Goal: Transaction & Acquisition: Book appointment/travel/reservation

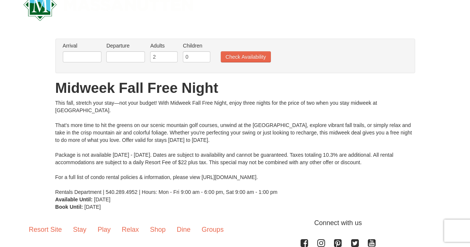
scroll to position [13, 0]
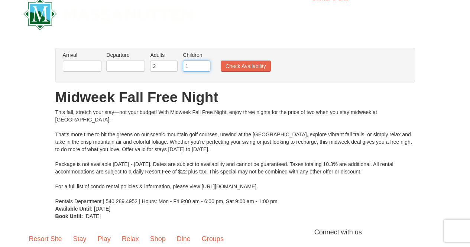
click at [204, 63] on input "1" at bounding box center [196, 66] width 27 height 11
click at [204, 63] on input "2" at bounding box center [196, 66] width 27 height 11
type input "3"
click at [204, 63] on input "3" at bounding box center [196, 66] width 27 height 11
click at [71, 64] on input "text" at bounding box center [82, 66] width 39 height 11
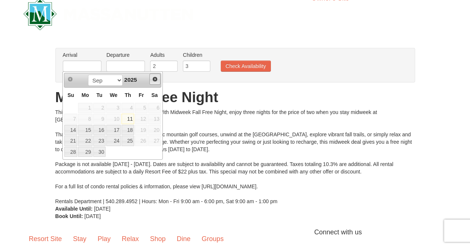
click at [154, 79] on span "Next" at bounding box center [155, 79] width 6 height 6
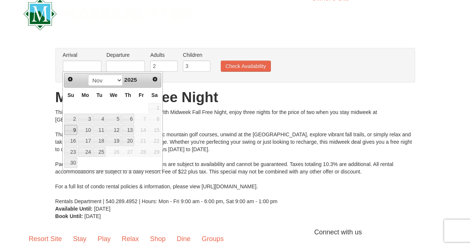
click at [72, 127] on link "9" at bounding box center [70, 130] width 13 height 10
type input "11/09/2025"
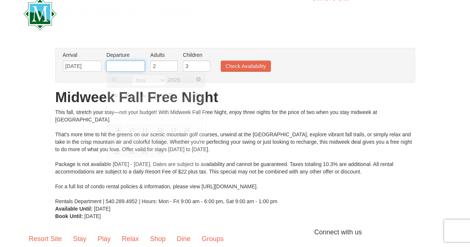
click at [127, 66] on input "text" at bounding box center [125, 66] width 39 height 11
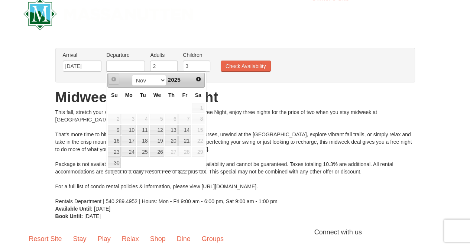
click at [112, 78] on span "Prev" at bounding box center [114, 79] width 6 height 6
click at [149, 81] on select "Nov Dec" at bounding box center [149, 80] width 35 height 11
click at [132, 75] on select "Nov Dec" at bounding box center [149, 80] width 35 height 11
click at [118, 138] on link "16" at bounding box center [114, 141] width 13 height 10
type input "11/16/2025"
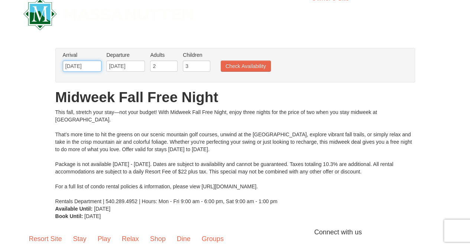
click at [83, 66] on input "11/09/2025" at bounding box center [82, 66] width 39 height 11
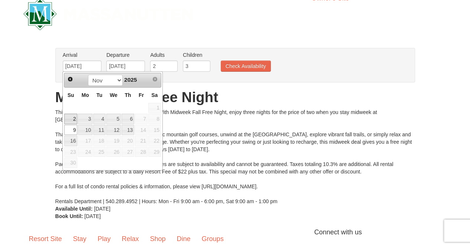
click at [73, 118] on link "2" at bounding box center [70, 119] width 13 height 10
type input "[DATE]"
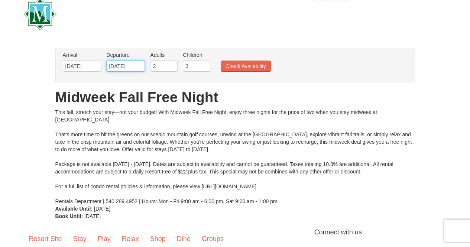
click at [116, 67] on input "11/16/2025" at bounding box center [125, 66] width 39 height 11
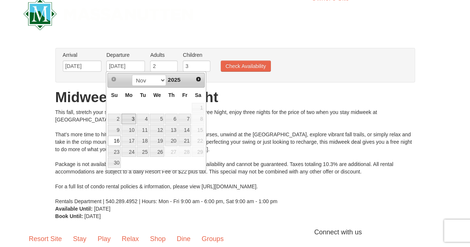
click at [129, 115] on link "3" at bounding box center [128, 119] width 14 height 10
type input "[DATE]"
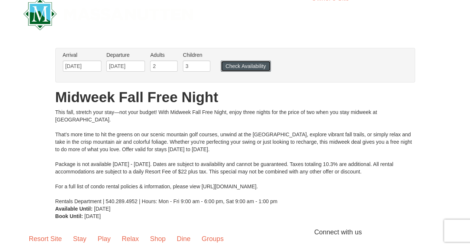
click at [245, 64] on button "Check Availability" at bounding box center [246, 66] width 50 height 11
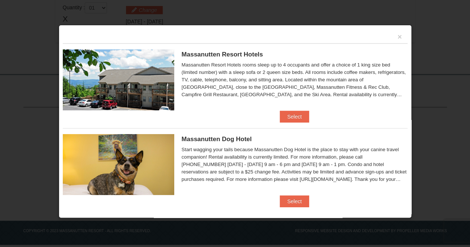
scroll to position [256, 0]
click at [291, 114] on button "Select" at bounding box center [294, 117] width 29 height 12
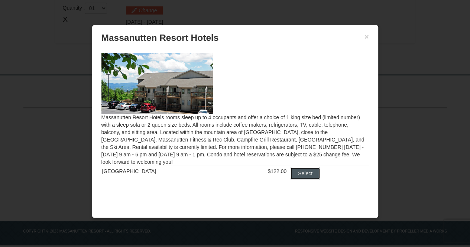
click at [295, 174] on button "Select" at bounding box center [304, 174] width 29 height 12
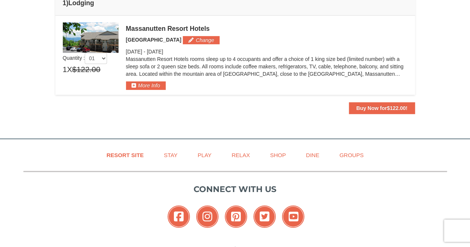
scroll to position [244, 0]
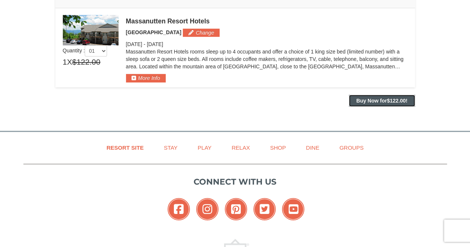
click at [371, 96] on button "Buy Now for $122.00 !" at bounding box center [382, 101] width 66 height 12
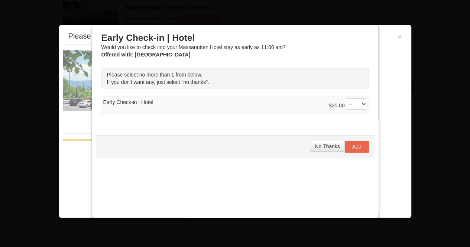
scroll to position [258, 0]
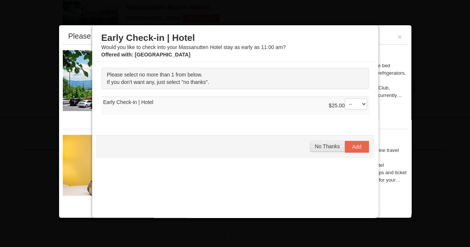
click at [315, 146] on span "No Thanks" at bounding box center [327, 146] width 25 height 6
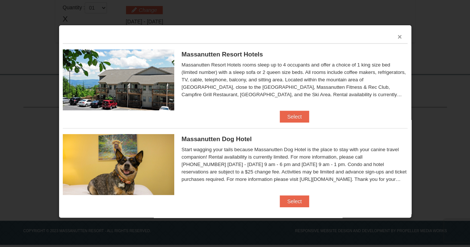
scroll to position [258, 0]
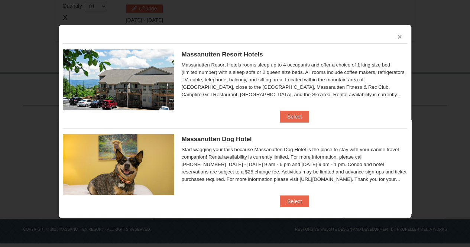
click at [397, 35] on button "×" at bounding box center [399, 36] width 4 height 7
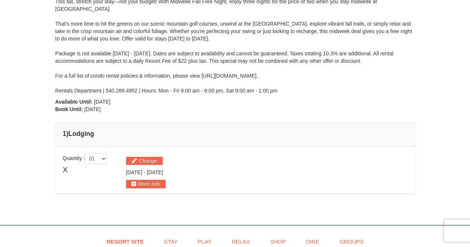
scroll to position [114, 0]
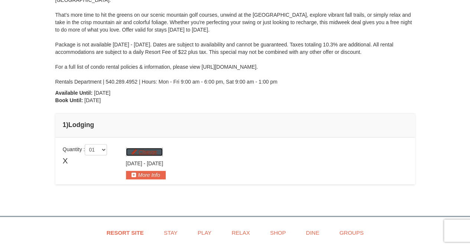
click at [142, 152] on button "Change" at bounding box center [144, 152] width 37 height 8
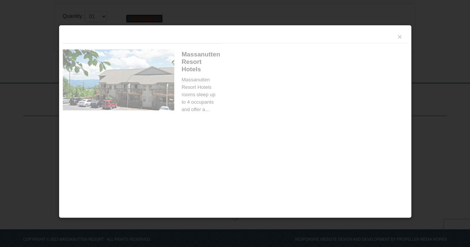
scroll to position [258, 0]
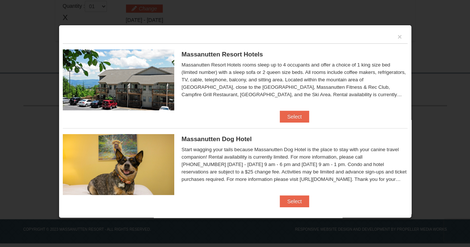
click at [396, 36] on div "×" at bounding box center [235, 36] width 345 height 14
click at [391, 38] on div "×" at bounding box center [235, 36] width 345 height 14
click at [397, 36] on button "×" at bounding box center [399, 36] width 4 height 7
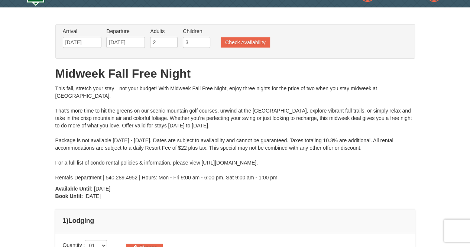
scroll to position [0, 0]
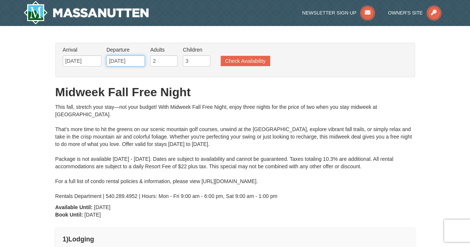
click at [117, 61] on input "11/03/2025" at bounding box center [125, 60] width 39 height 11
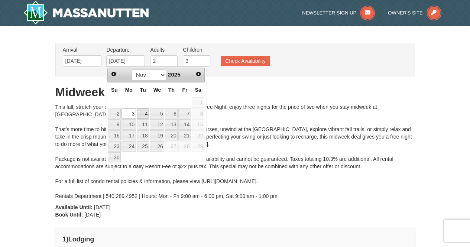
click at [144, 113] on link "4" at bounding box center [143, 113] width 13 height 10
type input "[DATE]"
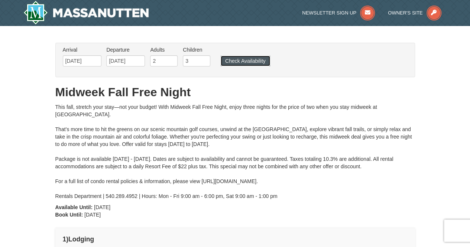
click at [242, 63] on button "Check Availability" at bounding box center [245, 61] width 49 height 10
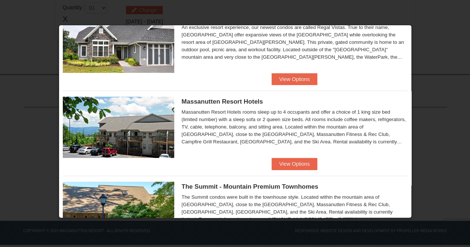
scroll to position [138, 0]
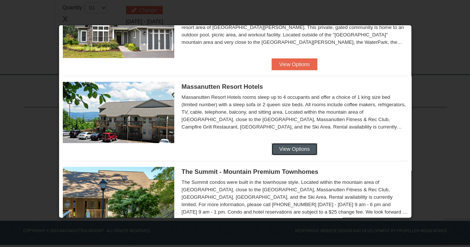
click at [285, 147] on button "View Options" at bounding box center [294, 149] width 45 height 12
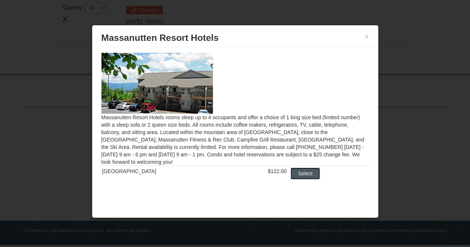
click at [295, 170] on button "Select" at bounding box center [304, 174] width 29 height 12
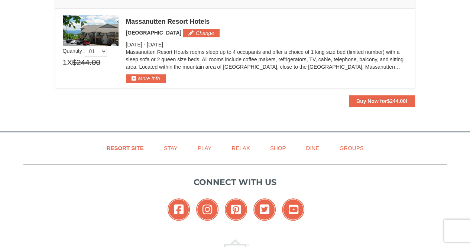
scroll to position [245, 0]
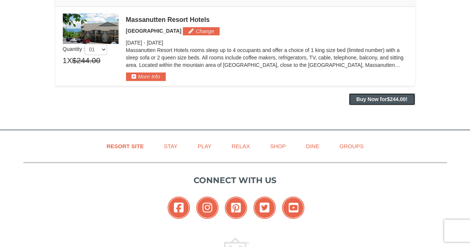
click at [374, 98] on strong "Buy Now for $244.00 !" at bounding box center [381, 99] width 51 height 6
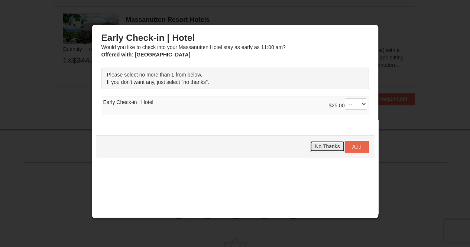
click at [317, 146] on span "No Thanks" at bounding box center [327, 146] width 25 height 6
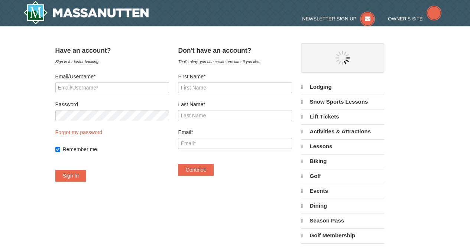
select select "9"
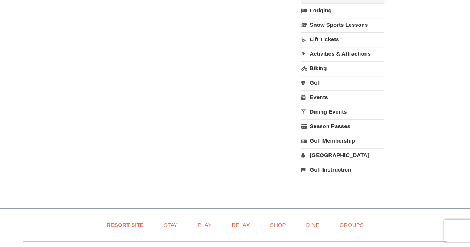
scroll to position [263, 0]
click at [335, 154] on link "[GEOGRAPHIC_DATA]" at bounding box center [342, 155] width 83 height 14
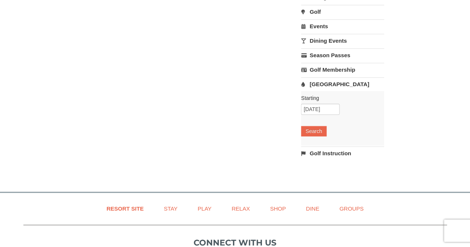
scroll to position [334, 0]
click at [326, 108] on input "[DATE]" at bounding box center [320, 108] width 39 height 11
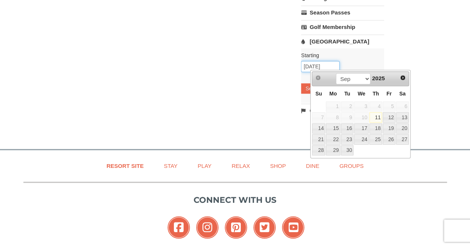
scroll to position [380, 0]
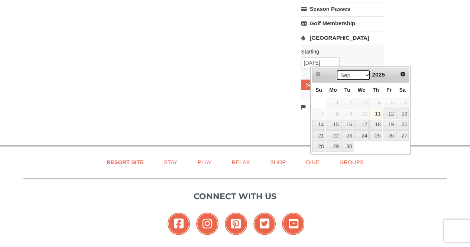
click at [361, 76] on select "Sep Oct Nov Dec" at bounding box center [353, 74] width 35 height 11
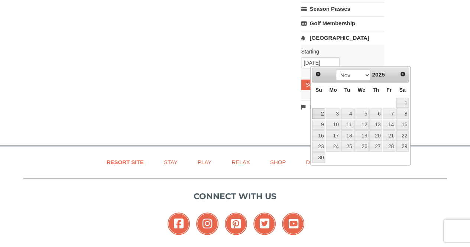
click at [320, 114] on link "2" at bounding box center [318, 113] width 13 height 10
type input "[DATE]"
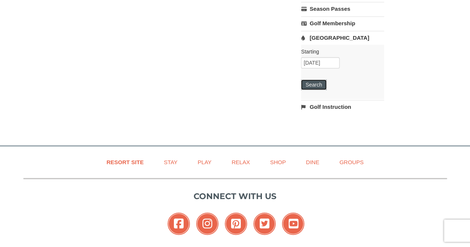
click at [319, 84] on button "Search" at bounding box center [313, 84] width 25 height 10
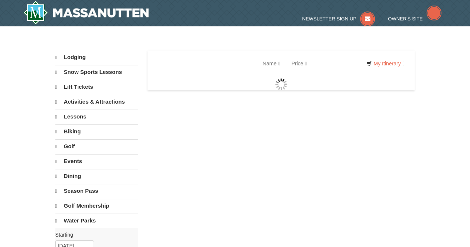
select select "9"
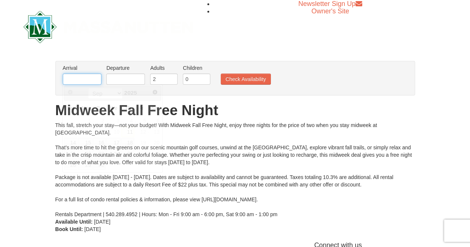
click at [88, 77] on input "text" at bounding box center [82, 79] width 39 height 11
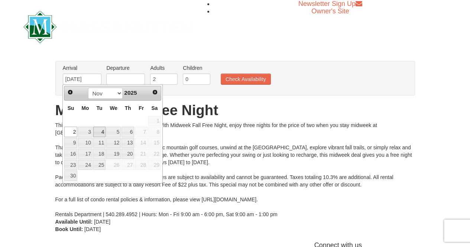
click at [99, 130] on link "4" at bounding box center [99, 132] width 13 height 10
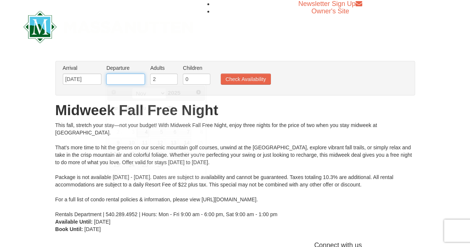
click at [120, 77] on input "text" at bounding box center [125, 79] width 39 height 11
click at [84, 77] on input "[DATE]" at bounding box center [82, 79] width 39 height 11
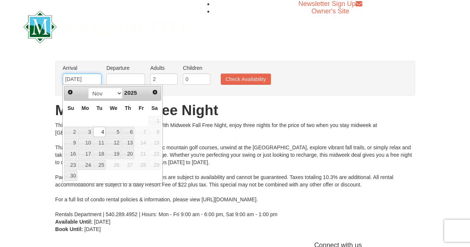
click at [84, 77] on input "[DATE]" at bounding box center [82, 79] width 39 height 11
click at [78, 78] on input "11/04/2025" at bounding box center [82, 79] width 39 height 11
click at [102, 130] on link "4" at bounding box center [99, 132] width 13 height 10
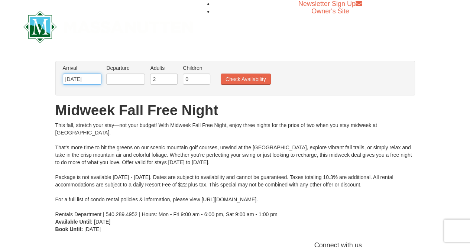
click at [78, 81] on input "[DATE]" at bounding box center [82, 79] width 39 height 11
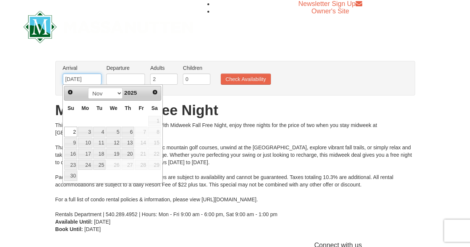
type input "[DATE]"
click at [121, 82] on input "text" at bounding box center [125, 79] width 39 height 11
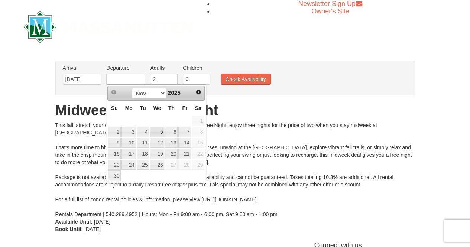
click at [154, 131] on link "5" at bounding box center [157, 132] width 14 height 10
type input "11/05/2025"
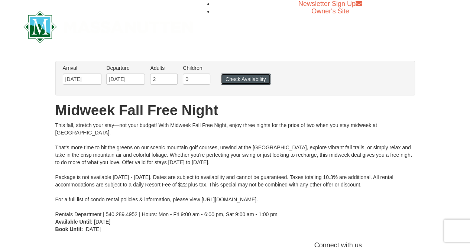
click at [237, 80] on button "Check Availability" at bounding box center [246, 79] width 50 height 11
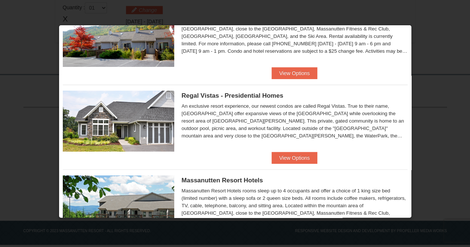
scroll to position [101, 0]
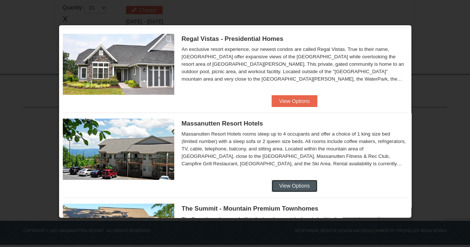
click at [300, 188] on button "View Options" at bounding box center [294, 186] width 45 height 12
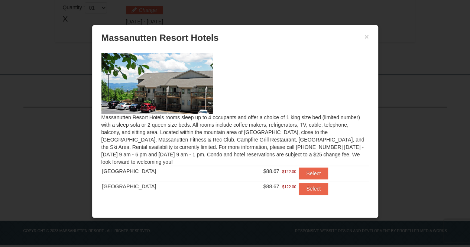
scroll to position [12, 0]
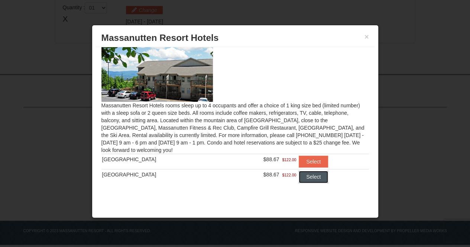
click at [306, 178] on button "Select" at bounding box center [313, 177] width 29 height 12
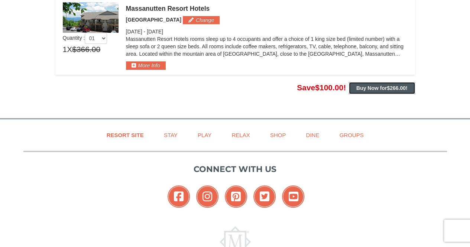
click at [373, 87] on strong "Buy Now for $266.00 !" at bounding box center [381, 88] width 51 height 6
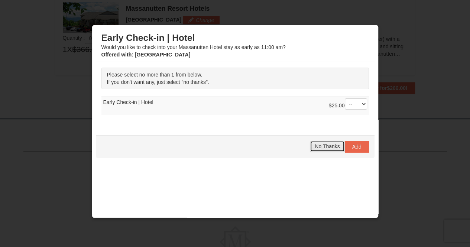
click at [318, 143] on span "No Thanks" at bounding box center [327, 146] width 25 height 6
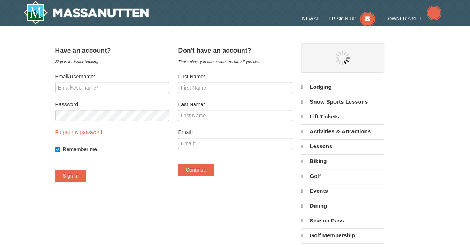
select select "9"
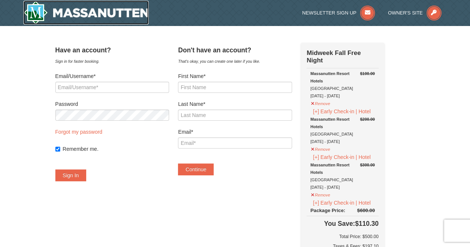
click at [67, 11] on img at bounding box center [86, 13] width 126 height 24
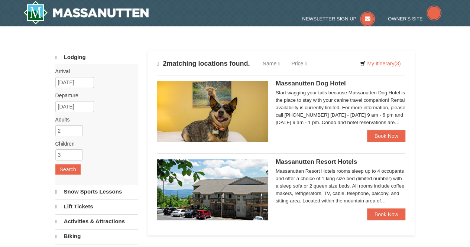
select select "9"
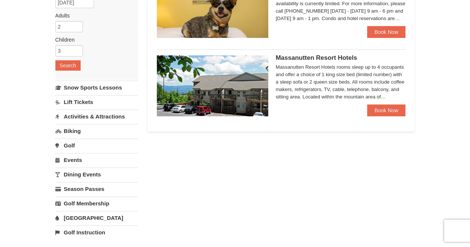
scroll to position [104, 0]
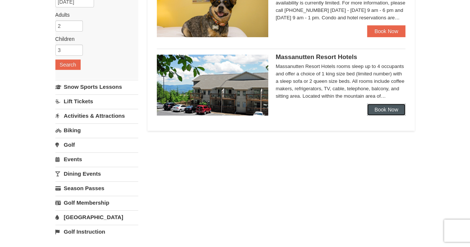
click at [387, 107] on link "Book Now" at bounding box center [386, 110] width 39 height 12
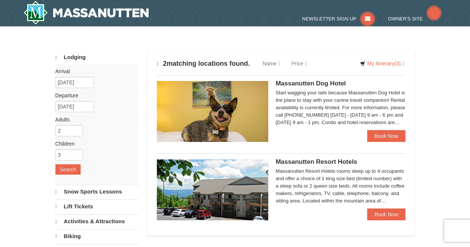
select select "9"
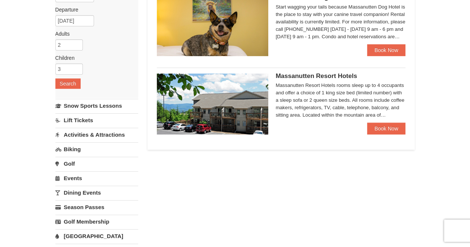
scroll to position [98, 0]
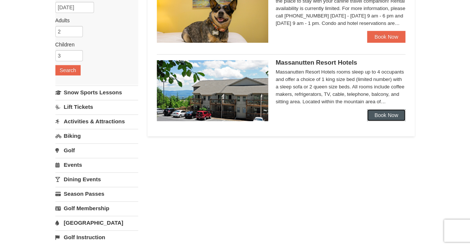
click at [400, 120] on link "Book Now" at bounding box center [386, 115] width 39 height 12
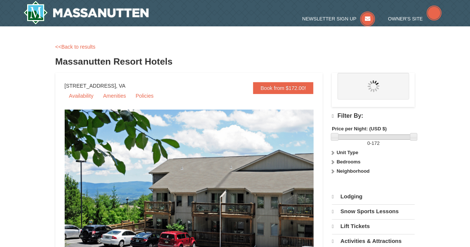
select select "9"
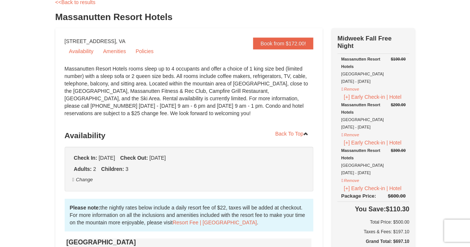
scroll to position [44, 0]
click at [285, 48] on link "Book from $172.00!" at bounding box center [283, 44] width 60 height 12
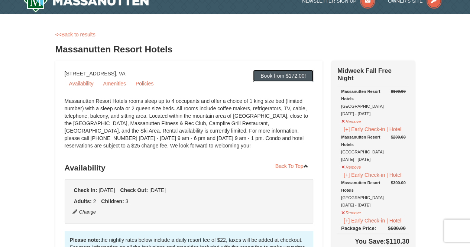
scroll to position [0, 0]
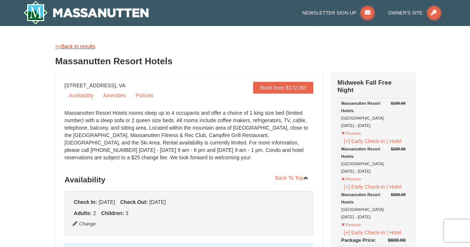
click at [69, 48] on link "<<Back to results" at bounding box center [75, 46] width 40 height 6
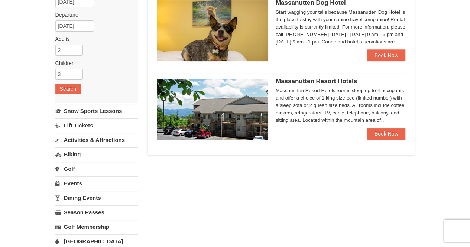
scroll to position [77, 0]
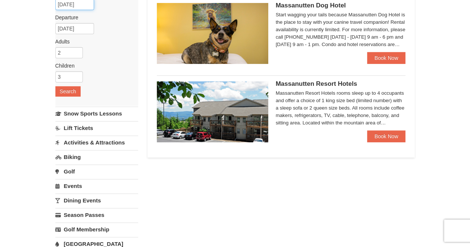
click at [66, 4] on input "[DATE]" at bounding box center [74, 4] width 39 height 11
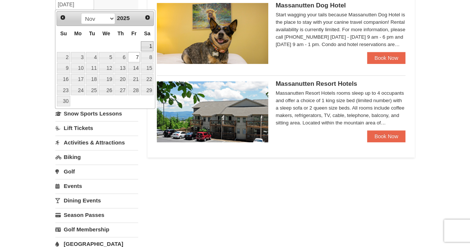
click at [151, 46] on link "1" at bounding box center [147, 46] width 13 height 10
type input "11/01/2025"
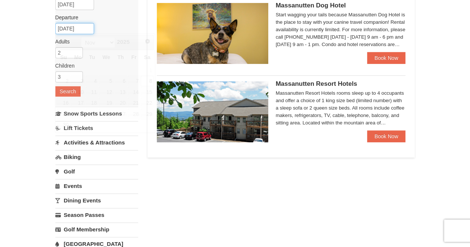
click at [79, 25] on input "[DATE]" at bounding box center [74, 28] width 39 height 11
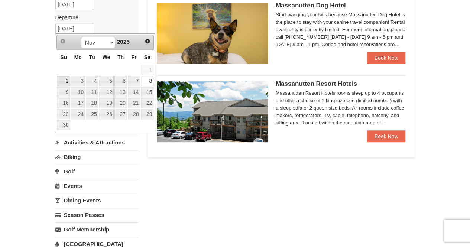
click at [67, 79] on link "2" at bounding box center [63, 81] width 13 height 10
type input "11/02/2025"
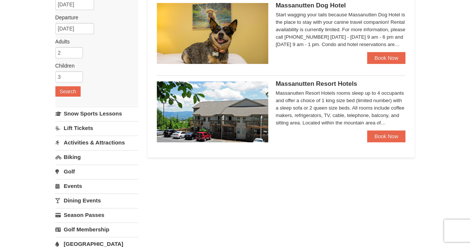
click at [62, 95] on div "Arrival Please format dates MM/DD/YYYY Please format dates MM/DD/YYYY 11/01/202…" at bounding box center [96, 46] width 83 height 120
click at [72, 92] on button "Search" at bounding box center [67, 91] width 25 height 10
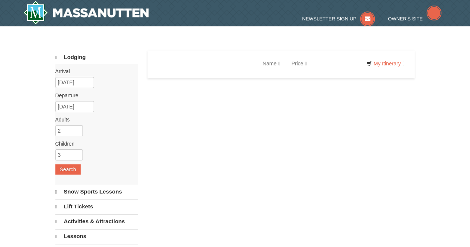
select select "9"
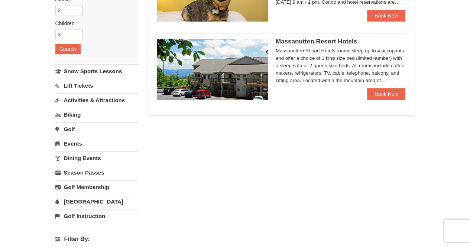
scroll to position [120, 0]
click at [377, 97] on link "Book Now" at bounding box center [386, 94] width 39 height 12
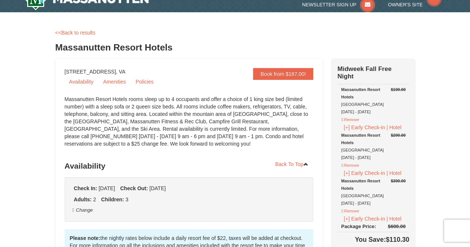
scroll to position [15, 0]
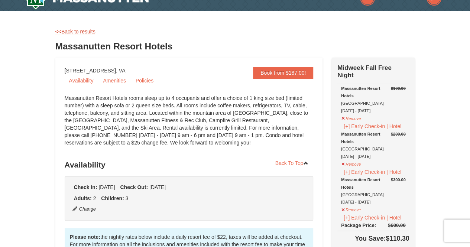
click at [79, 30] on link "<<Back to results" at bounding box center [75, 32] width 40 height 6
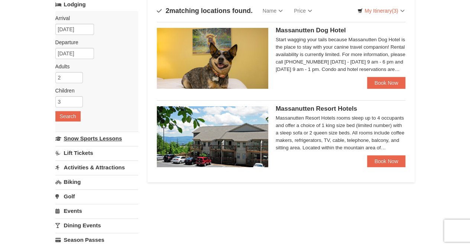
scroll to position [49, 0]
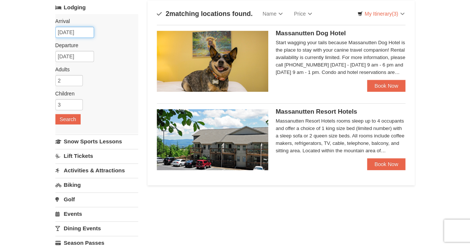
click at [71, 31] on input "11/01/2025" at bounding box center [74, 32] width 39 height 11
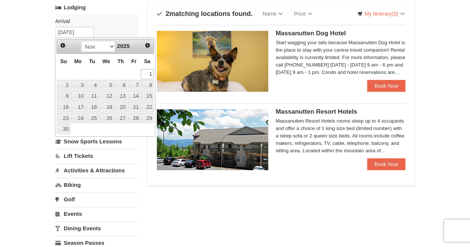
click at [146, 66] on th "Sa" at bounding box center [146, 61] width 13 height 14
click at [66, 85] on link "2" at bounding box center [63, 85] width 13 height 10
type input "[DATE]"
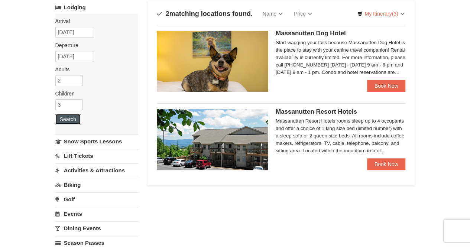
click at [73, 115] on button "Search" at bounding box center [67, 119] width 25 height 10
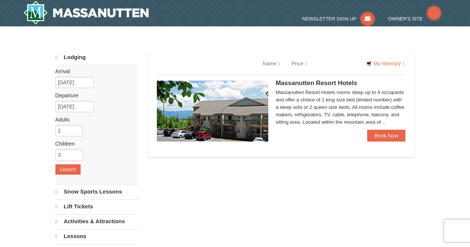
select select "9"
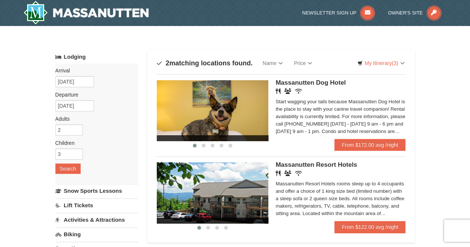
click at [118, 116] on label "Adults Please format dates MM/DD/YYYY" at bounding box center [93, 118] width 77 height 7
click at [77, 80] on input "[DATE]" at bounding box center [74, 81] width 39 height 11
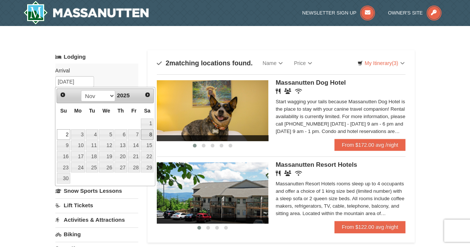
click at [152, 136] on link "8" at bounding box center [147, 134] width 13 height 10
type input "[DATE]"
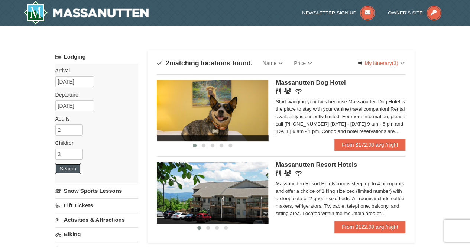
click at [68, 168] on button "Search" at bounding box center [67, 168] width 25 height 10
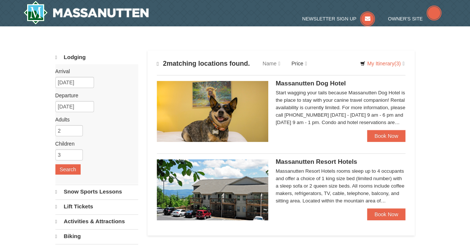
select select "9"
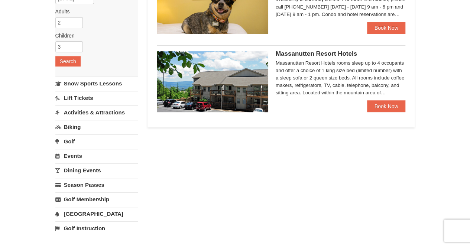
scroll to position [106, 0]
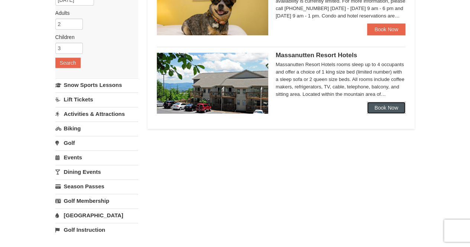
click at [371, 106] on link "Book Now" at bounding box center [386, 108] width 39 height 12
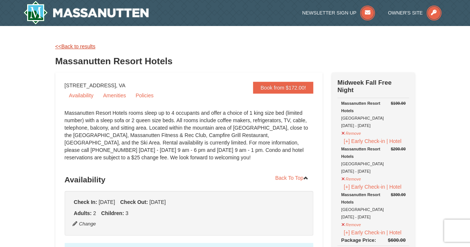
click at [75, 46] on link "<<Back to results" at bounding box center [75, 46] width 40 height 6
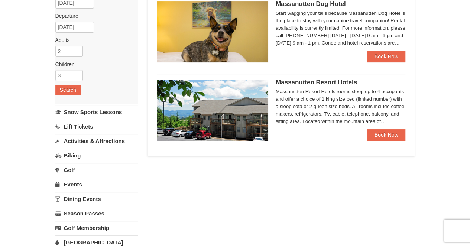
scroll to position [68, 0]
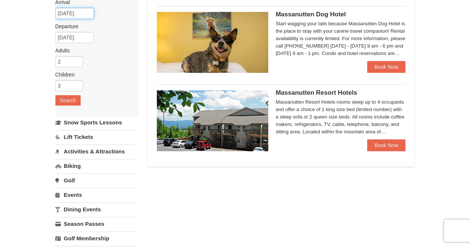
click at [64, 13] on input "[DATE]" at bounding box center [74, 13] width 39 height 11
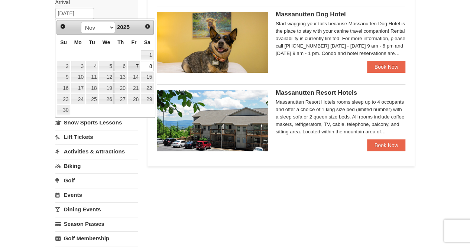
click at [137, 66] on link "7" at bounding box center [134, 66] width 13 height 10
type input "11/07/2025"
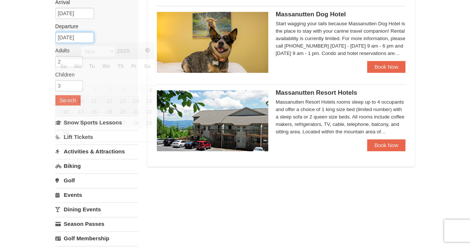
click at [71, 39] on input "11/09/2025" at bounding box center [74, 37] width 39 height 11
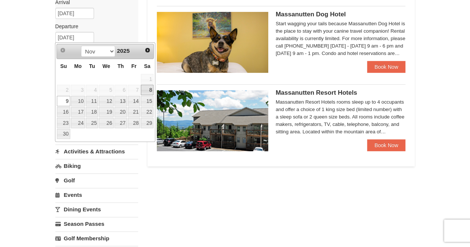
click at [146, 89] on link "8" at bounding box center [147, 90] width 13 height 10
type input "11/08/2025"
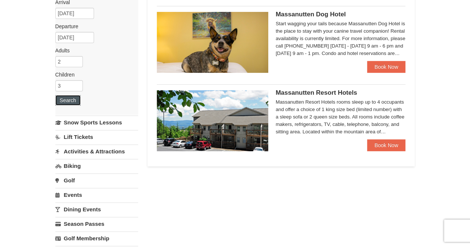
click at [68, 100] on button "Search" at bounding box center [67, 100] width 25 height 10
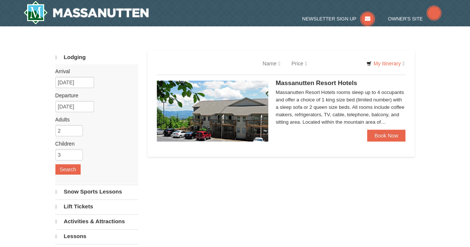
select select "9"
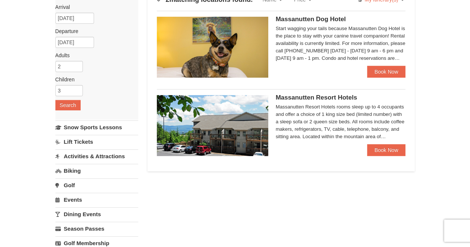
scroll to position [100, 0]
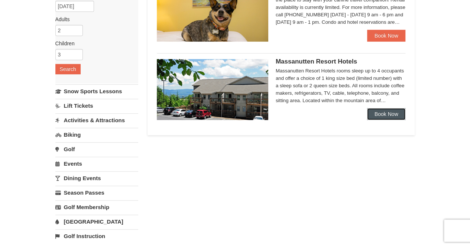
click at [389, 113] on link "Book Now" at bounding box center [386, 114] width 39 height 12
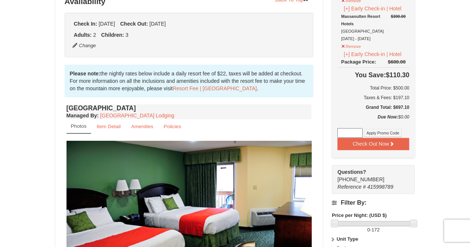
scroll to position [167, 0]
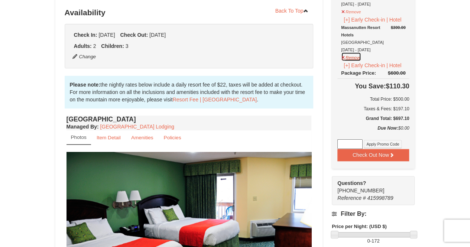
click at [342, 58] on button "Remove" at bounding box center [351, 56] width 20 height 9
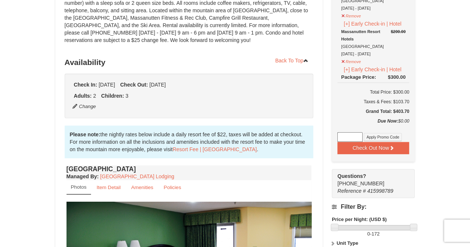
scroll to position [114, 0]
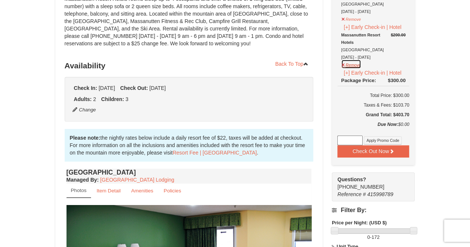
click at [344, 64] on button "Remove" at bounding box center [351, 63] width 20 height 9
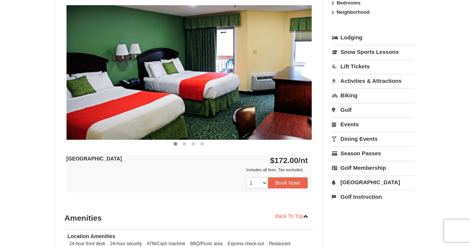
scroll to position [316, 0]
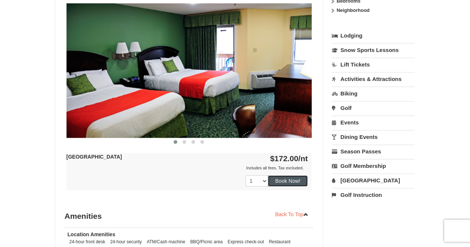
click at [284, 180] on button "Book Now!" at bounding box center [288, 180] width 40 height 11
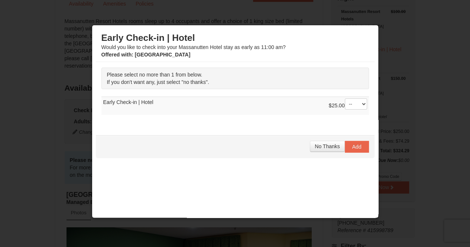
scroll to position [95, 0]
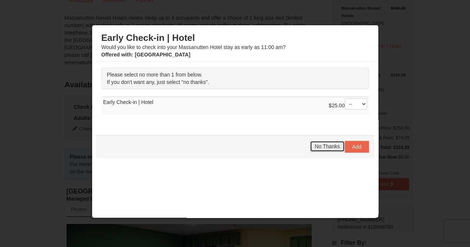
click at [317, 147] on span "No Thanks" at bounding box center [327, 146] width 25 height 6
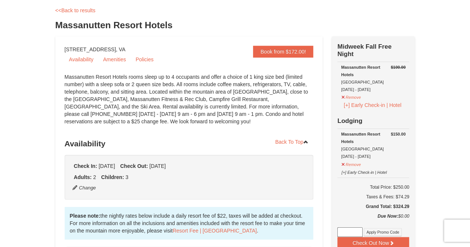
scroll to position [60, 0]
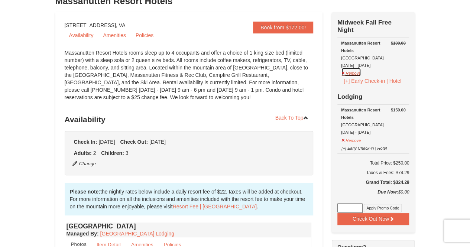
click at [346, 72] on button "Remove" at bounding box center [351, 72] width 20 height 9
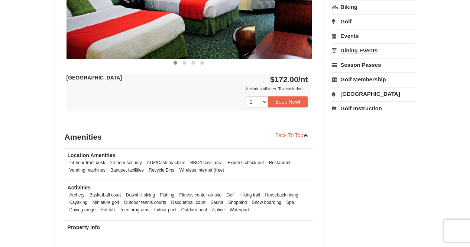
scroll to position [393, 0]
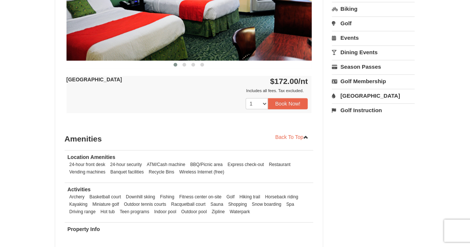
click at [359, 95] on link "[GEOGRAPHIC_DATA]" at bounding box center [373, 96] width 83 height 14
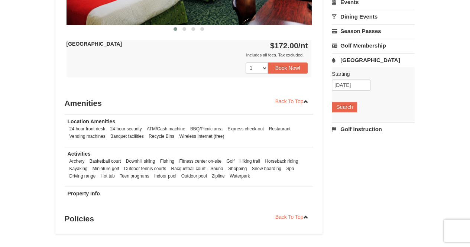
scroll to position [432, 0]
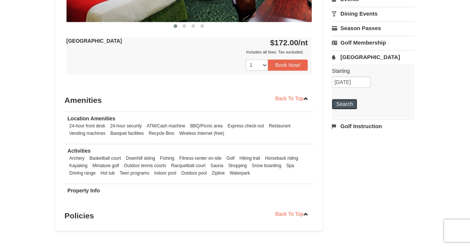
click at [338, 103] on button "Search" at bounding box center [344, 104] width 25 height 10
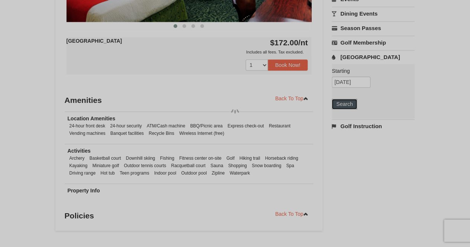
click at [338, 103] on div at bounding box center [235, 123] width 470 height 247
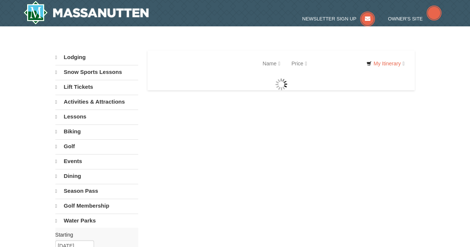
select select "9"
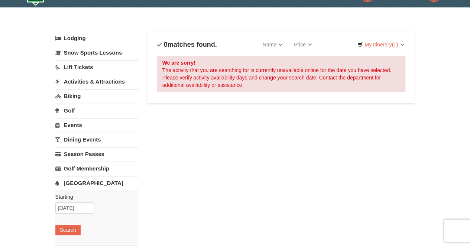
scroll to position [20, 0]
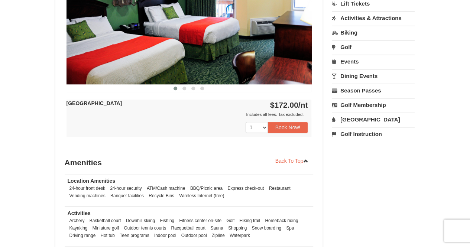
click at [357, 118] on link "[GEOGRAPHIC_DATA]" at bounding box center [373, 120] width 83 height 14
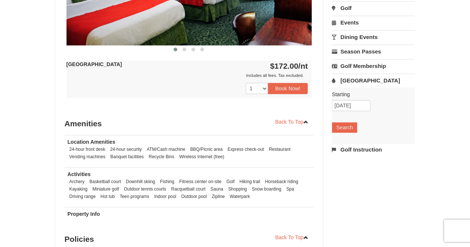
scroll to position [409, 0]
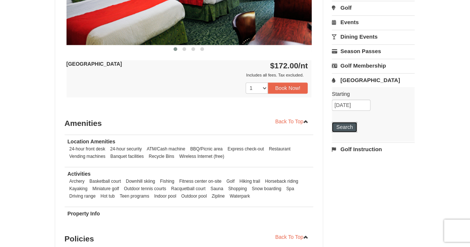
click at [345, 129] on button "Search" at bounding box center [344, 127] width 25 height 10
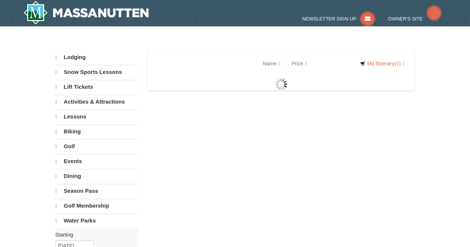
select select "9"
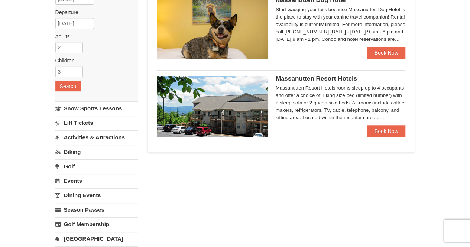
scroll to position [85, 0]
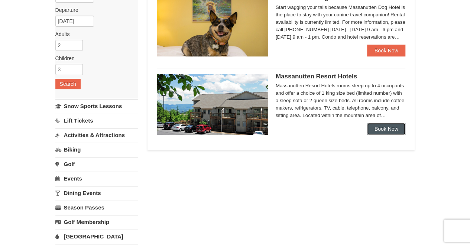
click at [380, 133] on link "Book Now" at bounding box center [386, 129] width 39 height 12
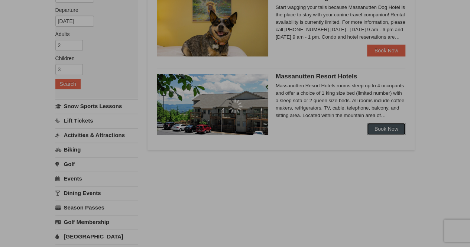
click at [380, 133] on div at bounding box center [235, 123] width 470 height 247
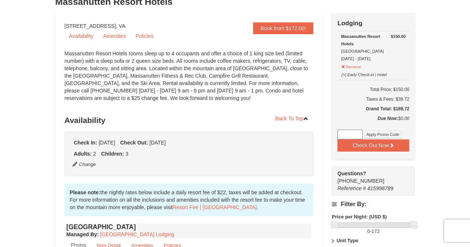
scroll to position [77, 0]
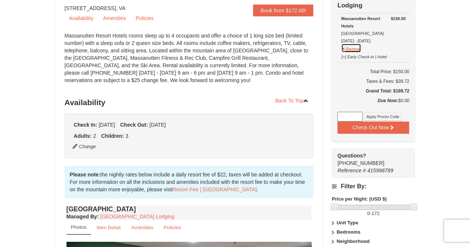
click at [344, 49] on button "Remove" at bounding box center [351, 47] width 20 height 9
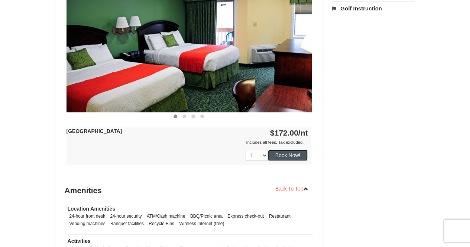
click at [286, 154] on button "Book Now!" at bounding box center [288, 155] width 40 height 11
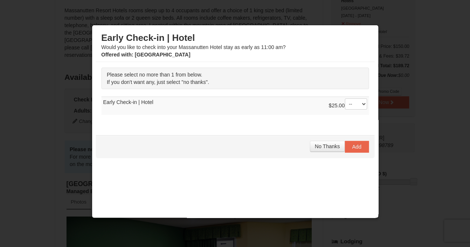
scroll to position [103, 0]
click at [315, 144] on span "No Thanks" at bounding box center [327, 146] width 25 height 6
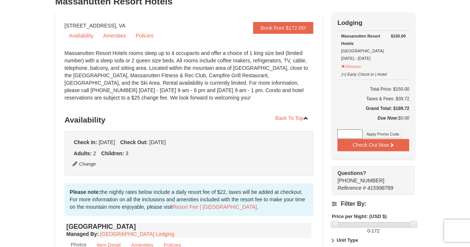
scroll to position [57, 0]
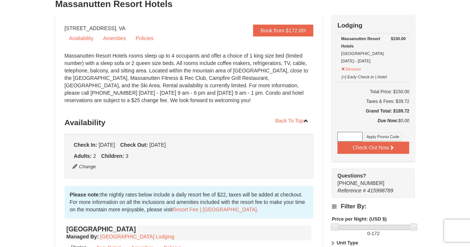
click at [312, 144] on div "Check In: Saturday Nov 8, 2025 Check Out: Sunday Nov 9, 2025 Adults: 2 Children…" at bounding box center [189, 156] width 249 height 45
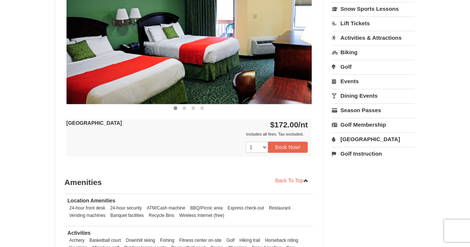
scroll to position [351, 0]
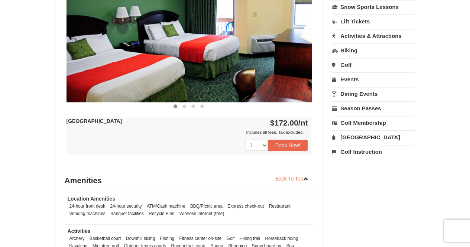
click at [352, 134] on link "[GEOGRAPHIC_DATA]" at bounding box center [373, 137] width 83 height 14
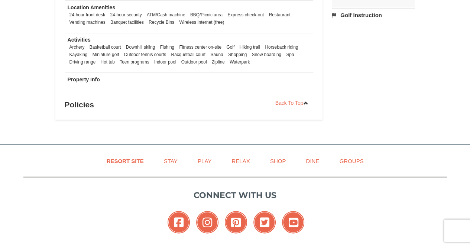
scroll to position [512, 0]
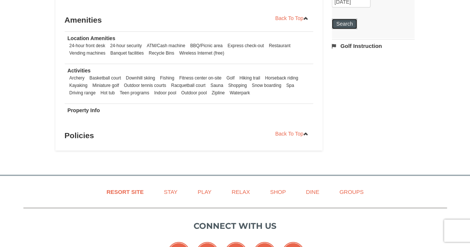
click at [344, 23] on button "Search" at bounding box center [344, 24] width 25 height 10
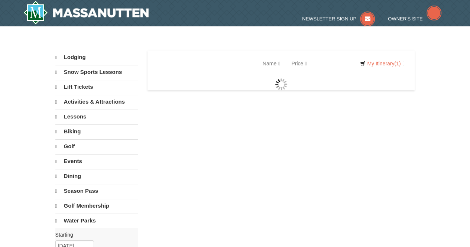
select select "9"
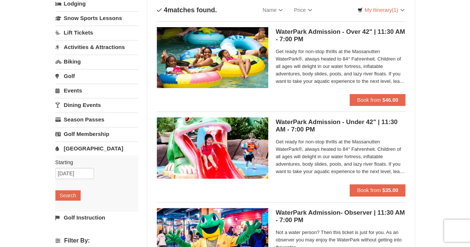
scroll to position [51, 0]
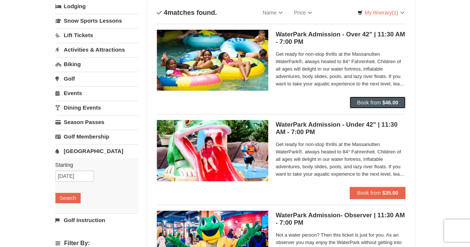
click at [368, 98] on button "Book from $46.00" at bounding box center [378, 103] width 56 height 12
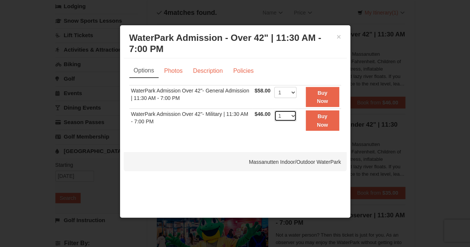
click at [292, 114] on select "1 2 3 4 5 6 7 8 9 10 11 12 13 14 15 16 17 18 19 20 21 22" at bounding box center [285, 115] width 22 height 11
select select "2"
click at [274, 110] on select "1 2 3 4 5 6 7 8 9 10 11 12 13 14 15 16 17 18 19 20 21 22" at bounding box center [285, 115] width 22 height 11
click at [286, 94] on select "1 2 3 4 5 6 7 8 9 10 11 12 13 14 15 16 17 18 19 20 21 22" at bounding box center [285, 92] width 22 height 11
select select "2"
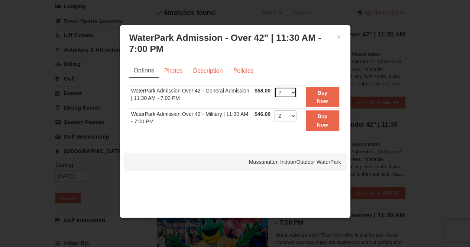
click at [274, 87] on select "1 2 3 4 5 6 7 8 9 10 11 12 13 14 15 16 17 18 19 20 21 22" at bounding box center [285, 92] width 22 height 11
click at [338, 37] on button "×" at bounding box center [339, 36] width 4 height 7
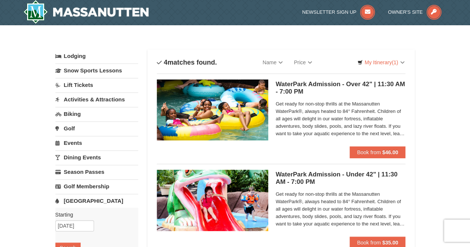
scroll to position [0, 0]
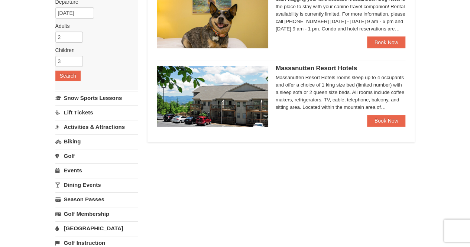
scroll to position [93, 0]
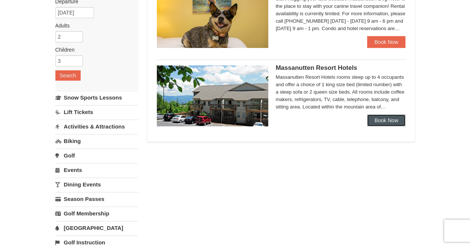
click at [376, 116] on link "Book Now" at bounding box center [386, 120] width 39 height 12
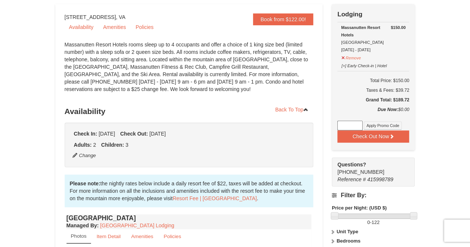
scroll to position [67, 0]
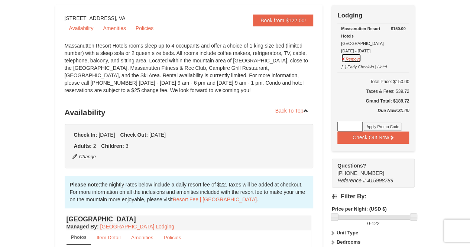
click at [352, 61] on button "Remove" at bounding box center [351, 57] width 20 height 9
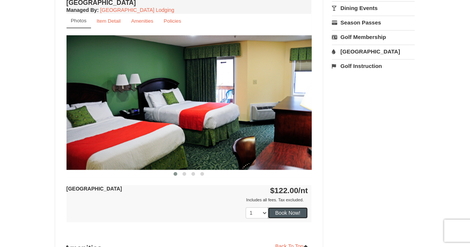
click at [290, 214] on button "Book Now!" at bounding box center [288, 212] width 40 height 11
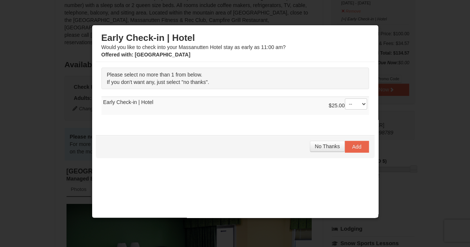
scroll to position [117, 0]
click at [321, 145] on span "No Thanks" at bounding box center [327, 146] width 25 height 6
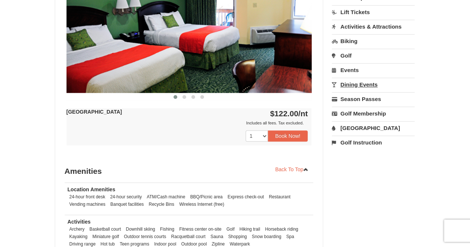
scroll to position [372, 0]
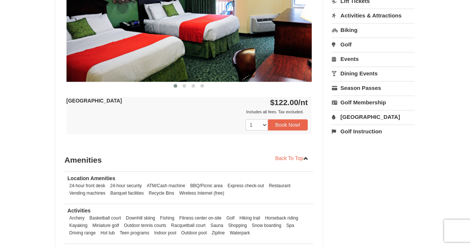
click at [351, 113] on link "[GEOGRAPHIC_DATA]" at bounding box center [373, 117] width 83 height 14
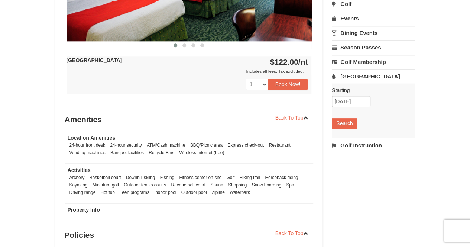
scroll to position [415, 0]
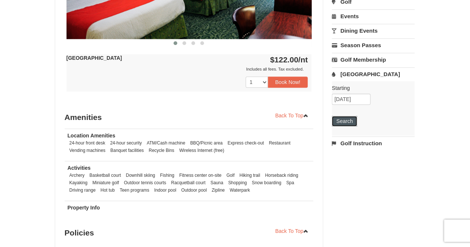
click at [350, 121] on button "Search" at bounding box center [344, 121] width 25 height 10
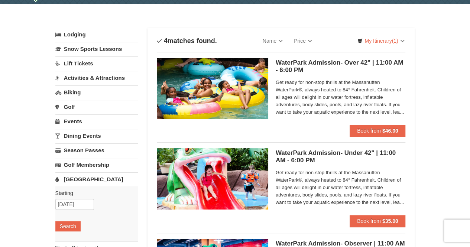
scroll to position [25, 0]
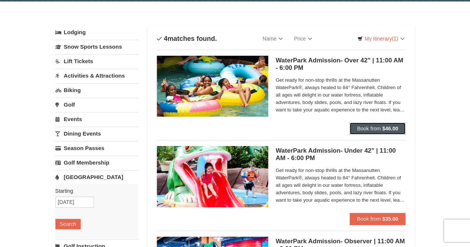
click at [371, 127] on span "Book from" at bounding box center [369, 129] width 24 height 6
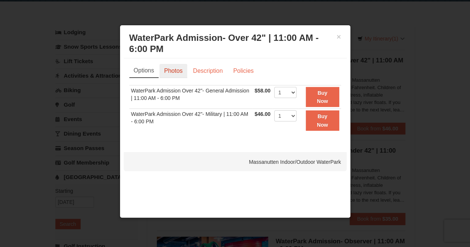
click at [171, 74] on link "Photos" at bounding box center [173, 71] width 28 height 14
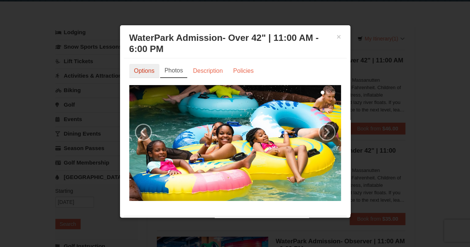
click at [144, 71] on link "Options" at bounding box center [144, 71] width 30 height 14
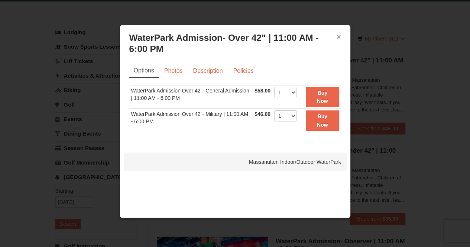
click at [337, 35] on button "×" at bounding box center [339, 36] width 4 height 7
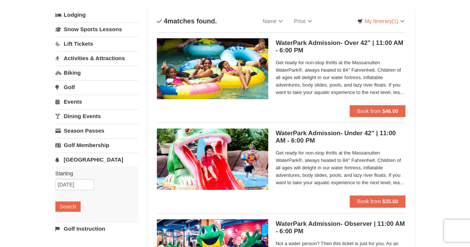
scroll to position [43, 0]
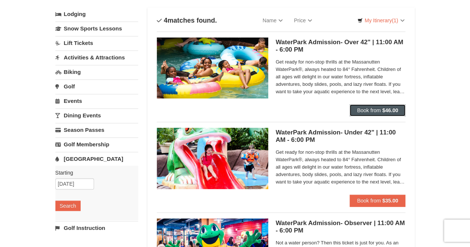
click at [373, 109] on span "Book from" at bounding box center [369, 110] width 24 height 6
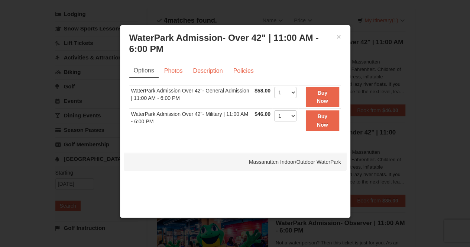
click at [338, 41] on h3 "WaterPark Admission- Over 42" | 11:00 AM - 6:00 PM Massanutten Indoor/Outdoor W…" at bounding box center [235, 43] width 212 height 22
click at [338, 38] on button "×" at bounding box center [339, 36] width 4 height 7
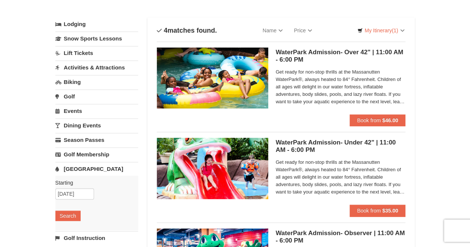
scroll to position [0, 0]
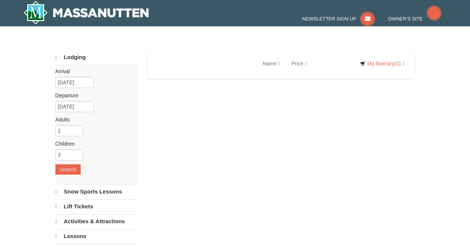
select select "9"
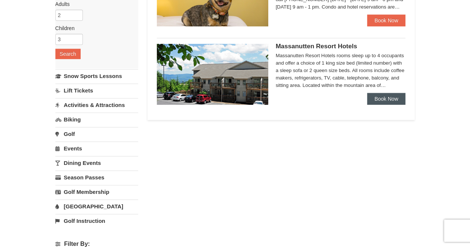
scroll to position [131, 0]
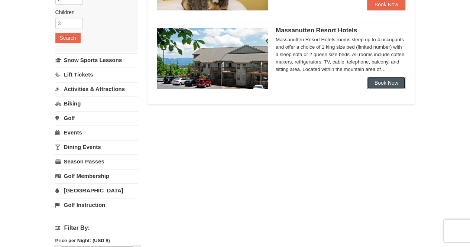
click at [380, 82] on link "Book Now" at bounding box center [386, 83] width 39 height 12
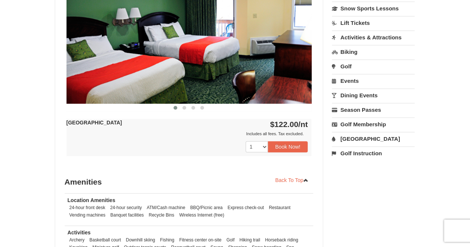
scroll to position [354, 0]
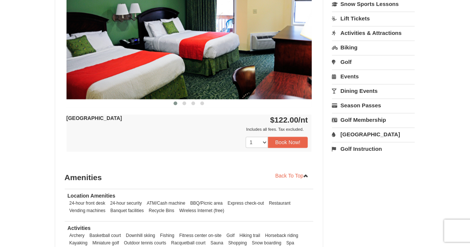
click at [304, 162] on div "Hotel Queen Room Managed By : Massanutten Resort Lodging Photos Item Detail Ame…" at bounding box center [189, 46] width 249 height 240
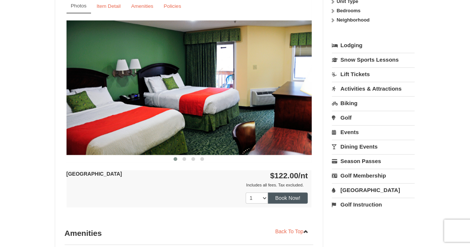
scroll to position [299, 0]
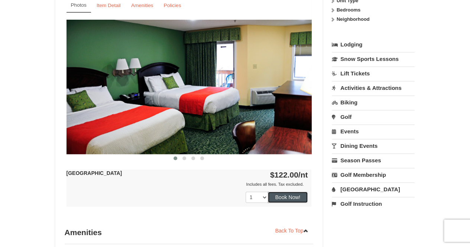
click at [283, 198] on button "Book Now!" at bounding box center [288, 197] width 40 height 11
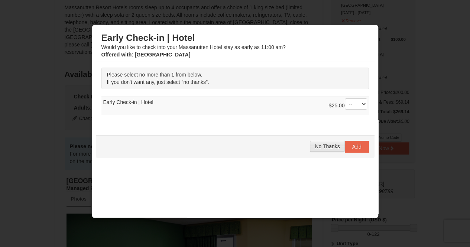
scroll to position [107, 0]
click at [313, 151] on div "No Thanks Add" at bounding box center [235, 146] width 279 height 23
click at [319, 147] on span "No Thanks" at bounding box center [327, 146] width 25 height 6
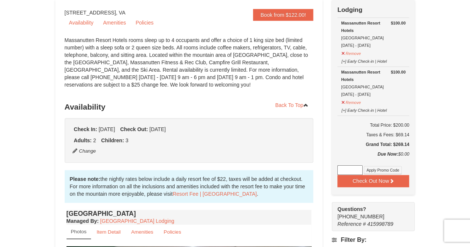
scroll to position [73, 0]
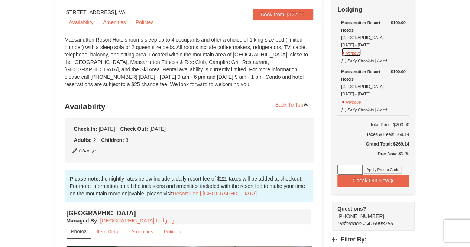
click at [344, 51] on button "Remove" at bounding box center [351, 52] width 20 height 9
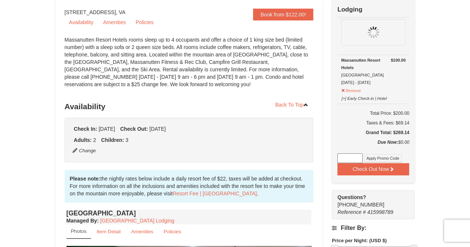
click at [344, 51] on td at bounding box center [373, 36] width 72 height 38
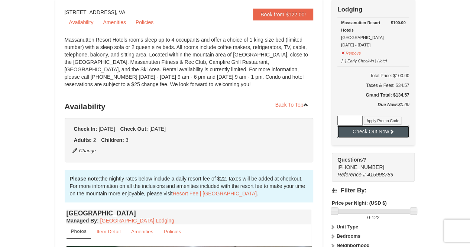
click at [371, 133] on button "Check Out Now" at bounding box center [373, 132] width 72 height 12
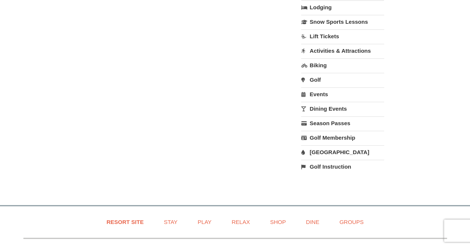
scroll to position [212, 0]
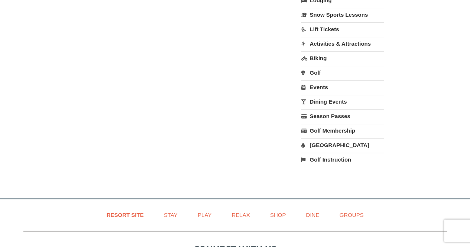
click at [341, 40] on link "Activities & Attractions" at bounding box center [342, 44] width 83 height 14
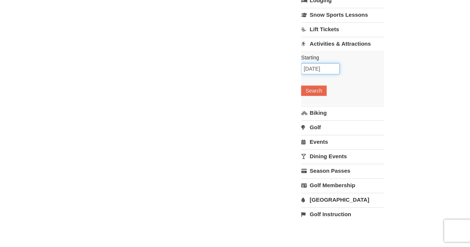
click at [330, 69] on input "[DATE]" at bounding box center [320, 68] width 39 height 11
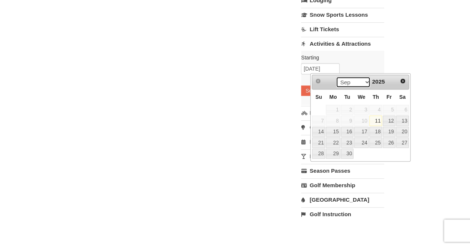
click at [366, 83] on select "Sep Oct Nov Dec" at bounding box center [353, 82] width 35 height 11
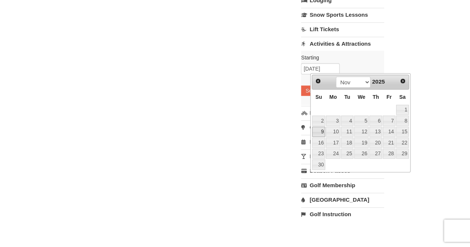
click at [321, 131] on link "9" at bounding box center [318, 132] width 13 height 10
type input "[DATE]"
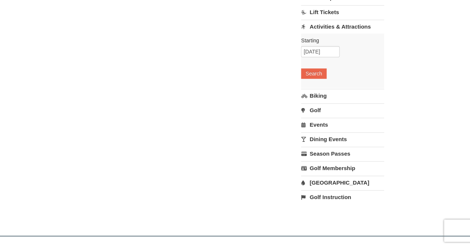
scroll to position [229, 0]
click at [315, 72] on button "Search" at bounding box center [313, 73] width 25 height 10
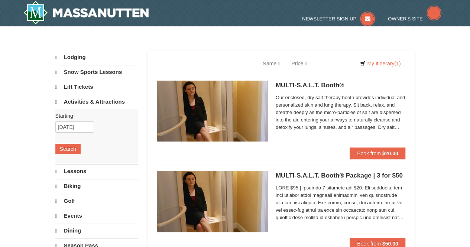
select select "9"
